Goal: Information Seeking & Learning: Learn about a topic

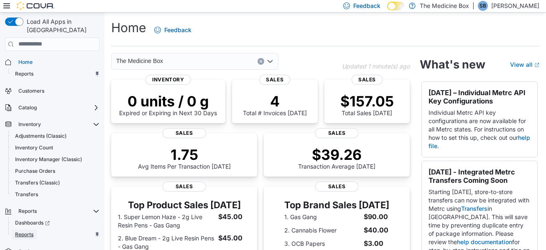
click at [24, 232] on span "Reports" at bounding box center [24, 235] width 18 height 7
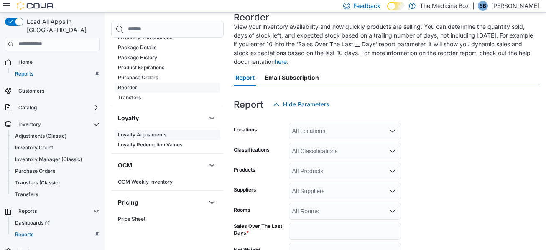
scroll to position [167, 0]
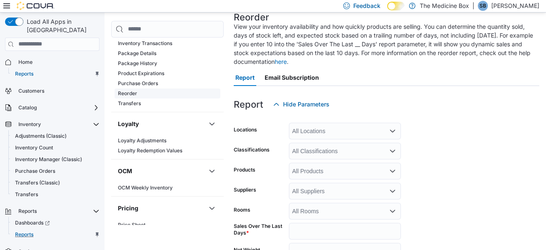
click at [143, 93] on span "Reorder" at bounding box center [168, 94] width 106 height 10
click at [338, 134] on div "All Locations" at bounding box center [345, 131] width 112 height 17
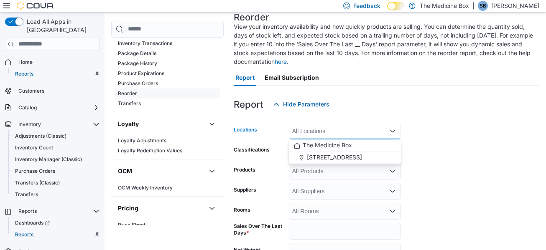
click at [337, 146] on span "The Medicine Box" at bounding box center [327, 145] width 49 height 8
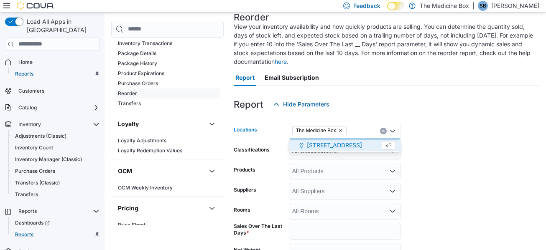
click at [532, 118] on div at bounding box center [387, 118] width 306 height 10
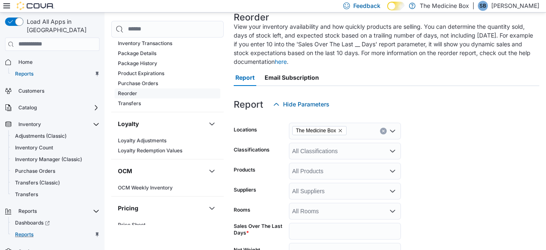
click at [331, 154] on div "All Classifications" at bounding box center [345, 151] width 112 height 17
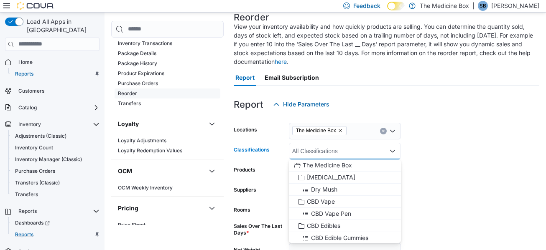
click at [333, 170] on button "The Medicine Box" at bounding box center [345, 166] width 112 height 12
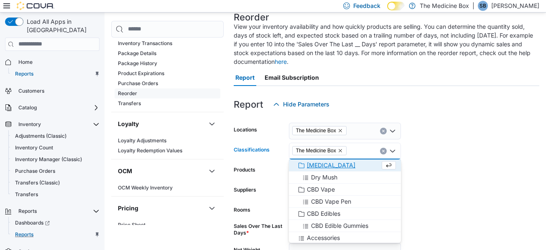
click at [412, 147] on form "Locations The Medicine Box Classifications The Medicine Box Combo box. Selected…" at bounding box center [387, 216] width 306 height 206
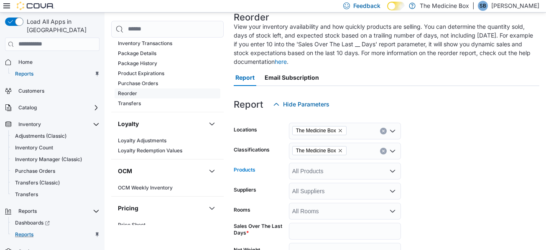
click at [368, 171] on div "All Products" at bounding box center [345, 171] width 112 height 17
click at [444, 175] on form "Locations The Medicine Box Classifications The Medicine Box Products All Produc…" at bounding box center [387, 216] width 306 height 206
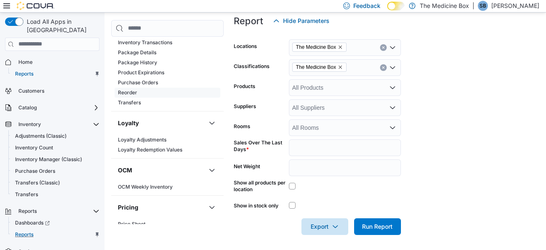
scroll to position [140, 0]
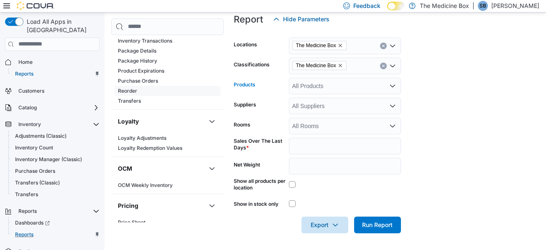
click at [341, 81] on div "All Products" at bounding box center [345, 86] width 112 height 17
click at [490, 68] on form "Locations The Medicine Box Classifications The Medicine Box Products All Produc…" at bounding box center [387, 131] width 306 height 206
click at [342, 66] on icon "Remove The Medicine Box from selection in this group" at bounding box center [340, 65] width 5 height 5
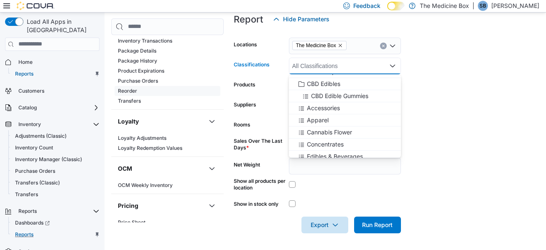
scroll to position [42, 0]
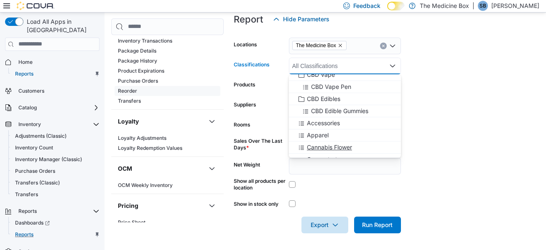
click at [338, 142] on button "Cannabis Flower" at bounding box center [345, 148] width 112 height 12
click at [429, 142] on form "Locations The Medicine Box Classifications Cannabis Flower Combo box. Selected.…" at bounding box center [387, 131] width 306 height 206
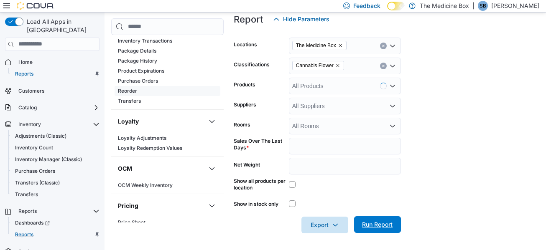
click at [389, 224] on span "Run Report" at bounding box center [377, 225] width 31 height 8
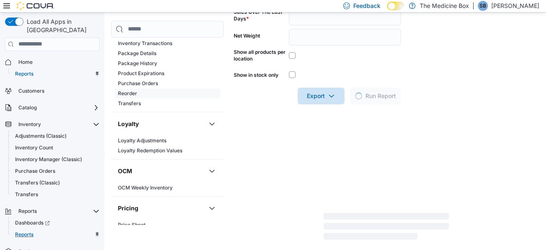
scroll to position [265, 0]
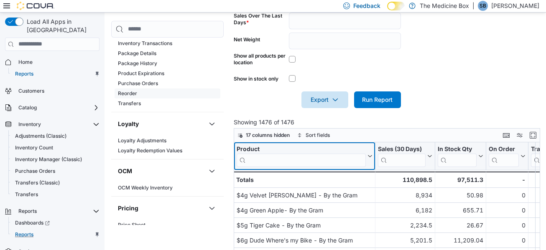
click at [338, 158] on input "search" at bounding box center [301, 160] width 129 height 13
type input "**"
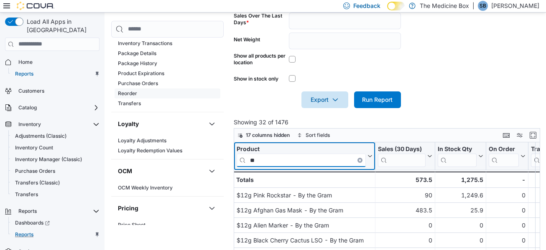
scroll to position [307, 0]
